Goal: Information Seeking & Learning: Check status

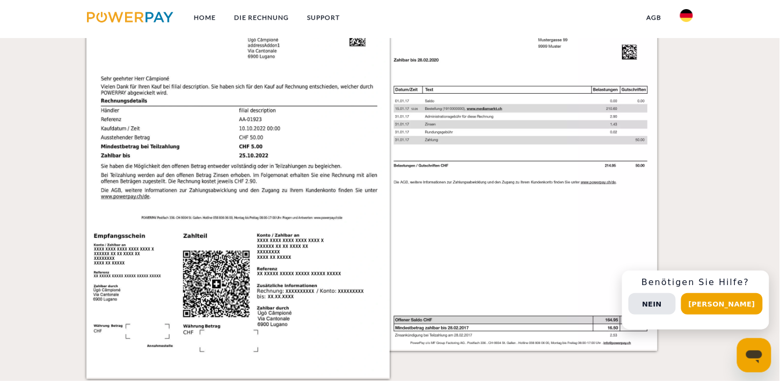
scroll to position [1252, 0]
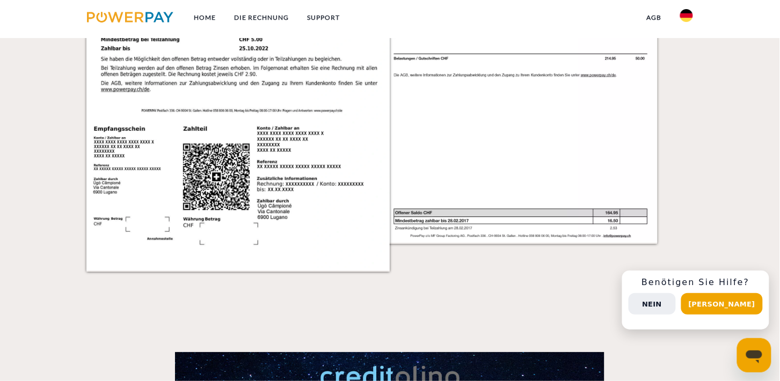
click at [676, 310] on button "Nein" at bounding box center [651, 303] width 47 height 21
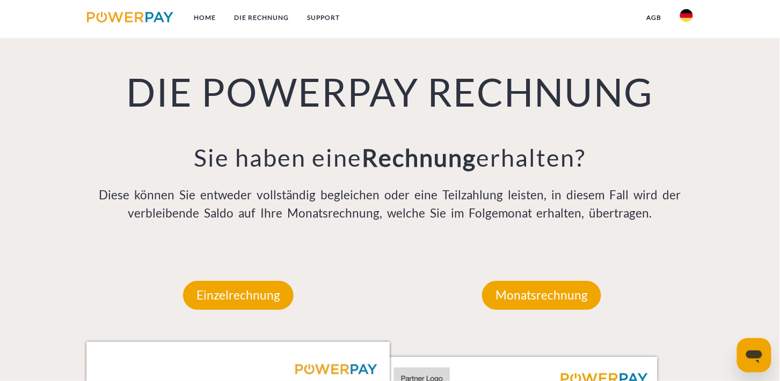
scroll to position [0, 0]
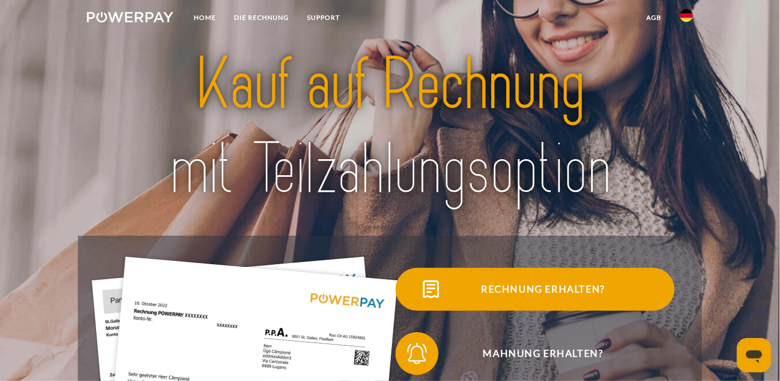
click at [588, 290] on span "Rechnung erhalten?" at bounding box center [543, 289] width 263 height 43
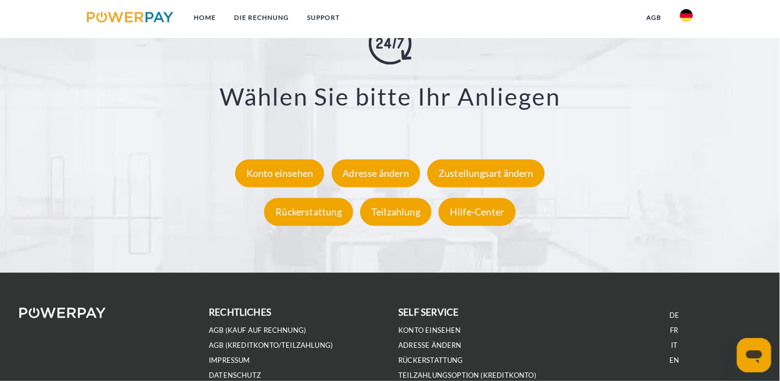
scroll to position [1967, 0]
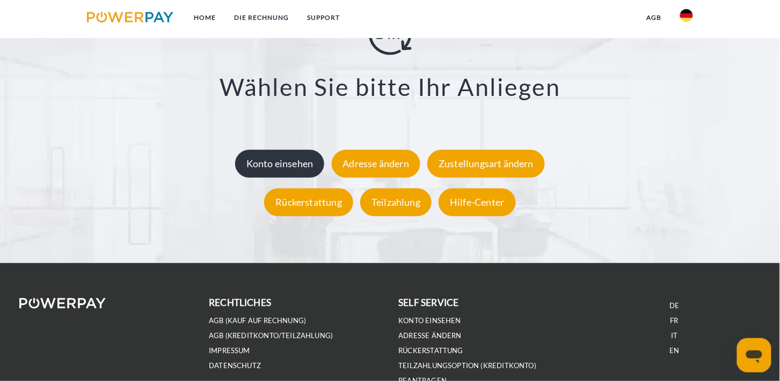
click at [279, 161] on div "Konto einsehen" at bounding box center [280, 164] width 90 height 28
